Goal: Navigation & Orientation: Understand site structure

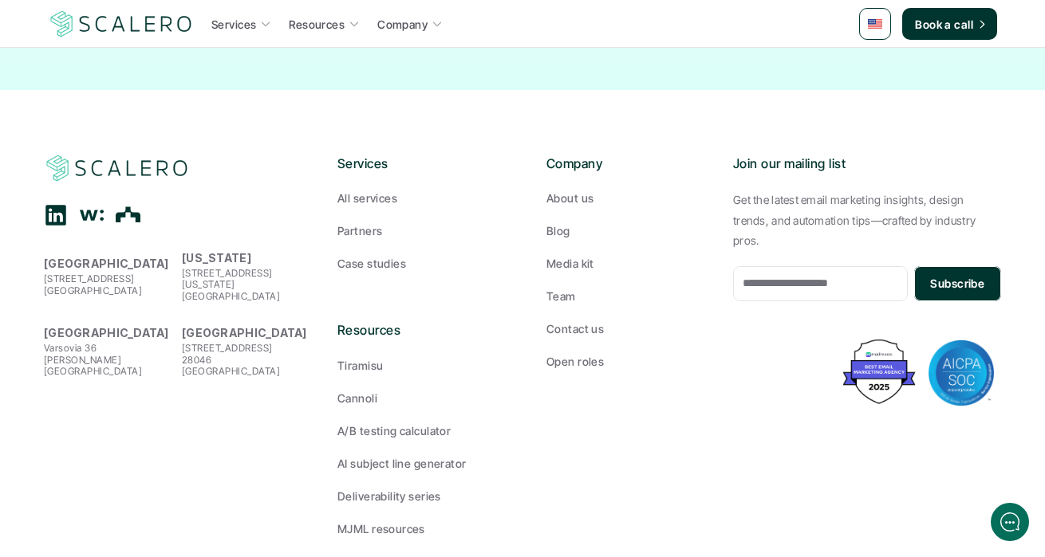
scroll to position [1981, 0]
click at [373, 255] on p "Case studies" at bounding box center [371, 263] width 69 height 17
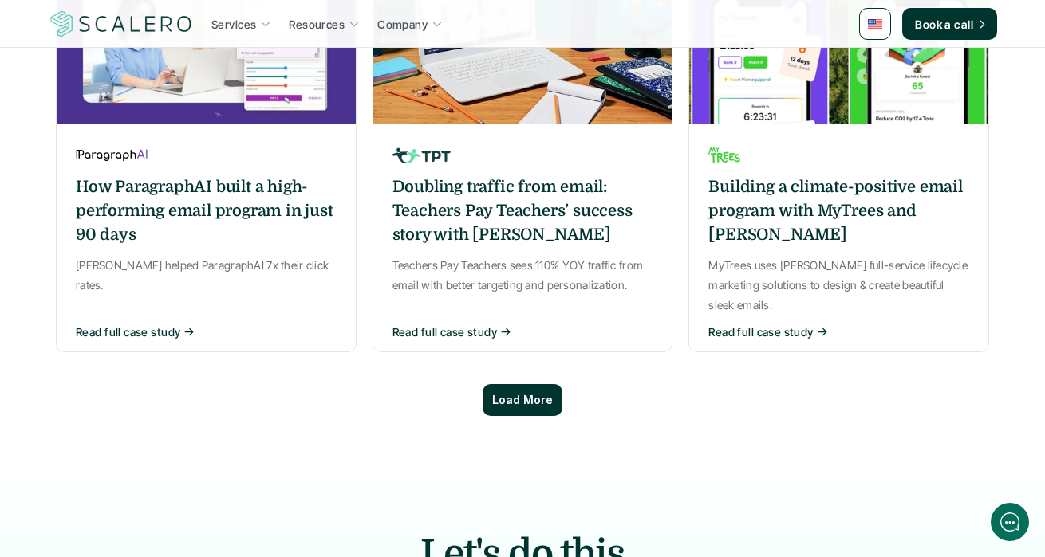
scroll to position [1282, 0]
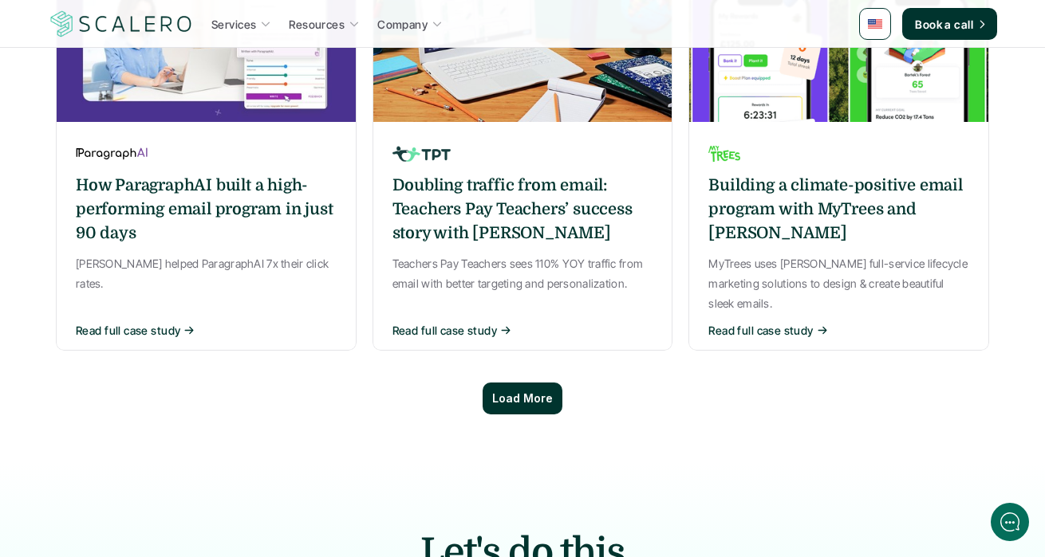
click at [506, 392] on p "Load More" at bounding box center [522, 399] width 61 height 14
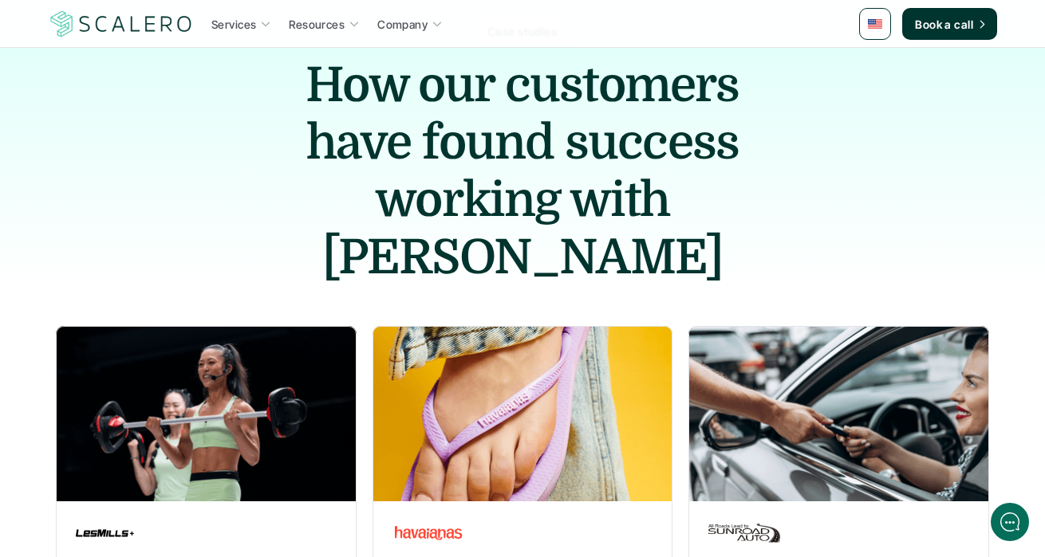
scroll to position [0, 0]
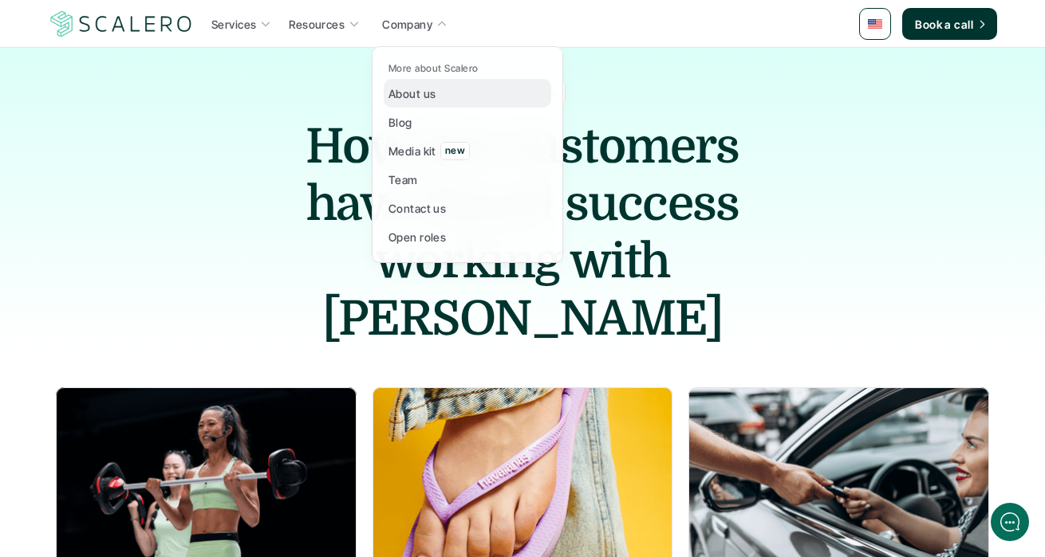
click at [410, 99] on p "About us" at bounding box center [411, 93] width 47 height 17
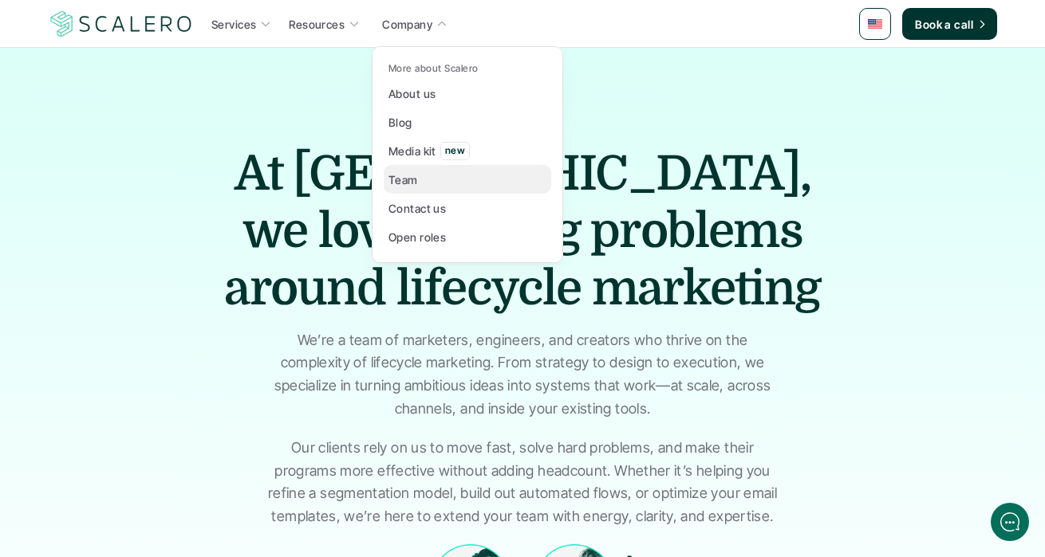
click at [428, 187] on link "Team" at bounding box center [467, 179] width 167 height 29
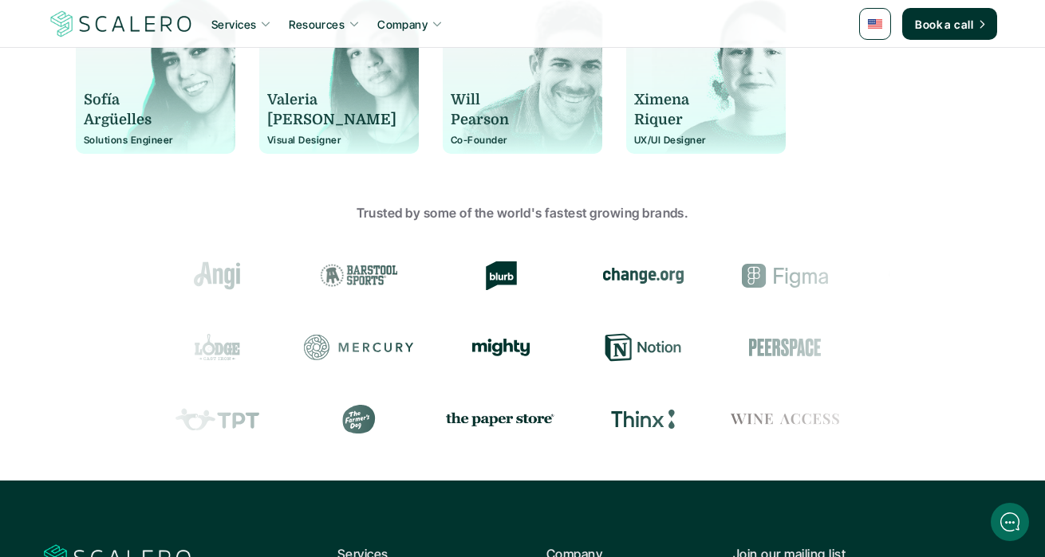
scroll to position [1586, 0]
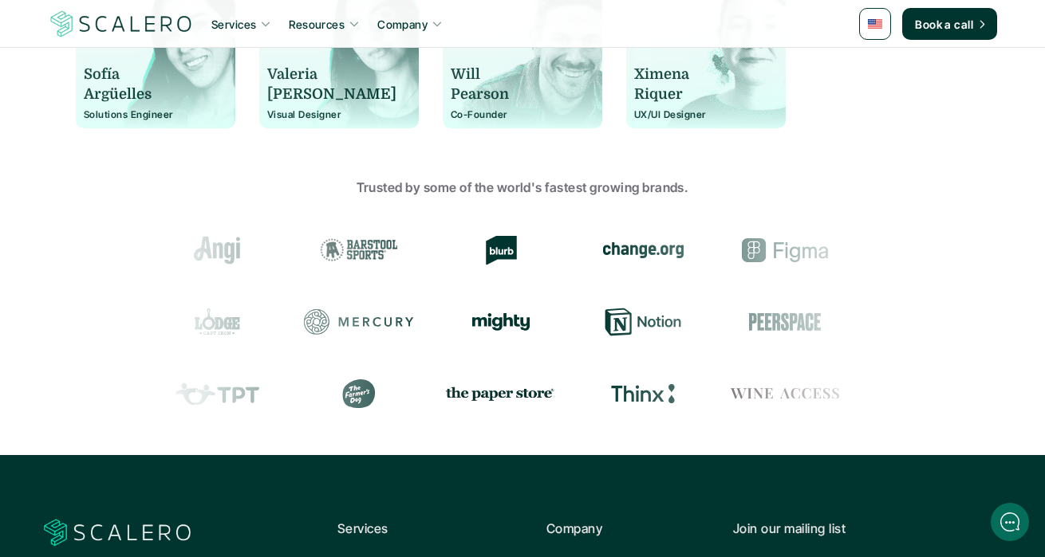
click at [429, 251] on use "Blurb" at bounding box center [444, 249] width 31 height 30
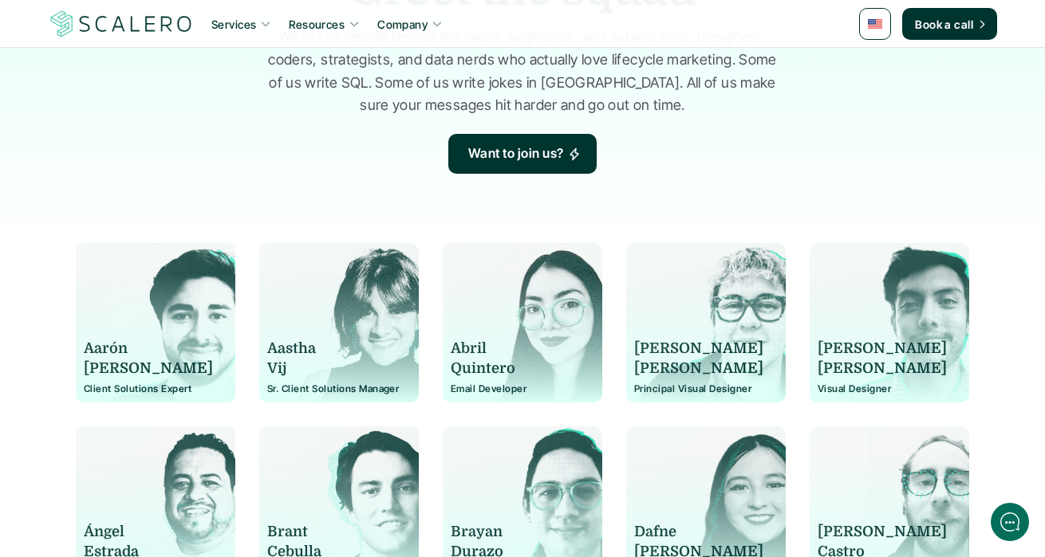
scroll to position [0, 0]
